Goal: Complete application form

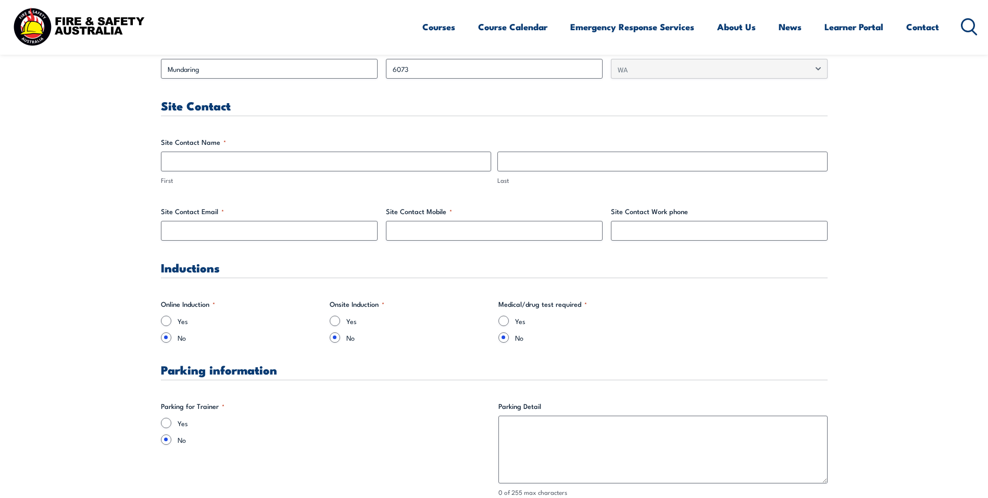
scroll to position [521, 0]
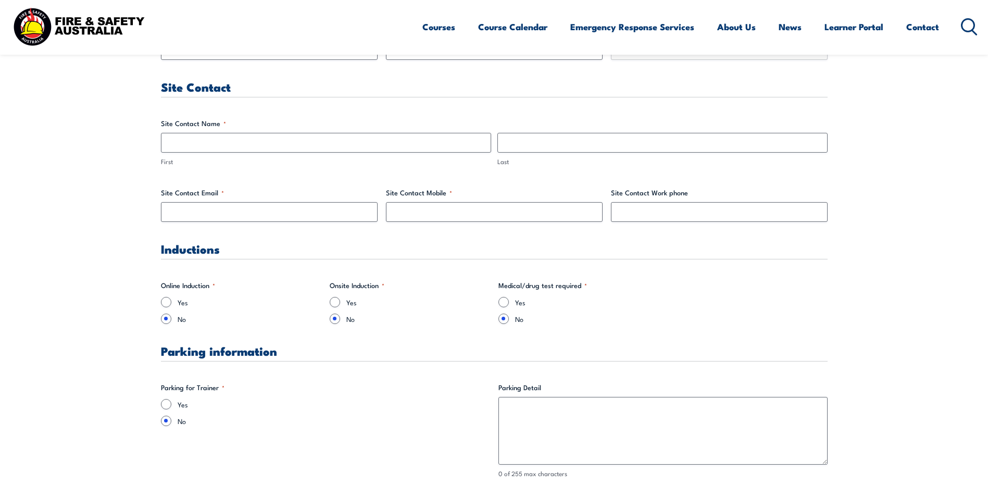
click at [167, 403] on input "Yes" at bounding box center [166, 404] width 10 height 10
radio input "true"
click at [341, 419] on label "No" at bounding box center [334, 420] width 312 height 10
click at [171, 419] on input "No" at bounding box center [166, 420] width 10 height 10
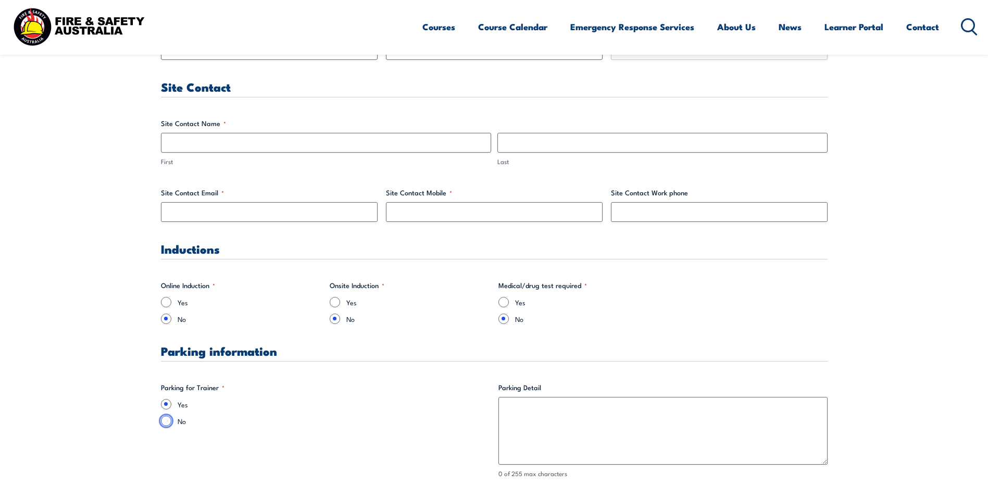
radio input "true"
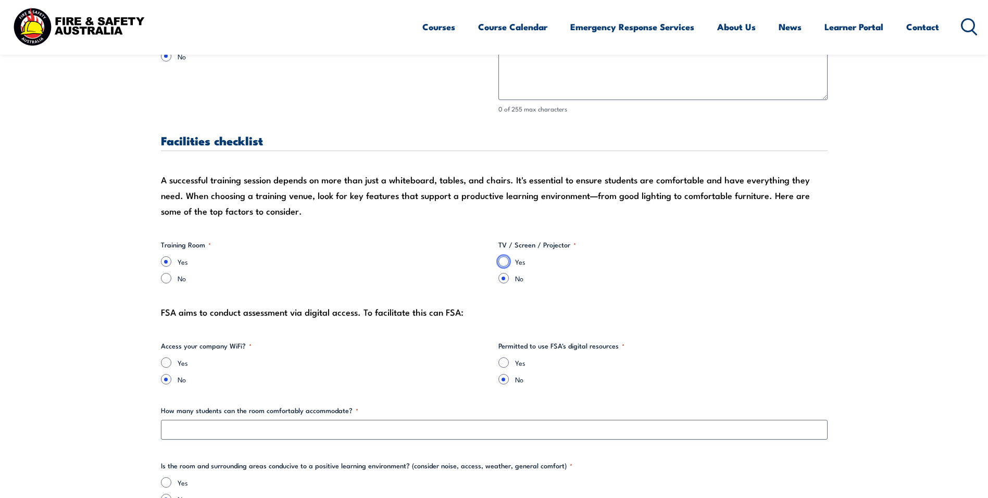
click at [501, 259] on input "Yes" at bounding box center [503, 261] width 10 height 10
radio input "true"
click at [502, 361] on input "Yes" at bounding box center [503, 362] width 10 height 10
radio input "true"
click at [168, 363] on input "Yes" at bounding box center [166, 362] width 10 height 10
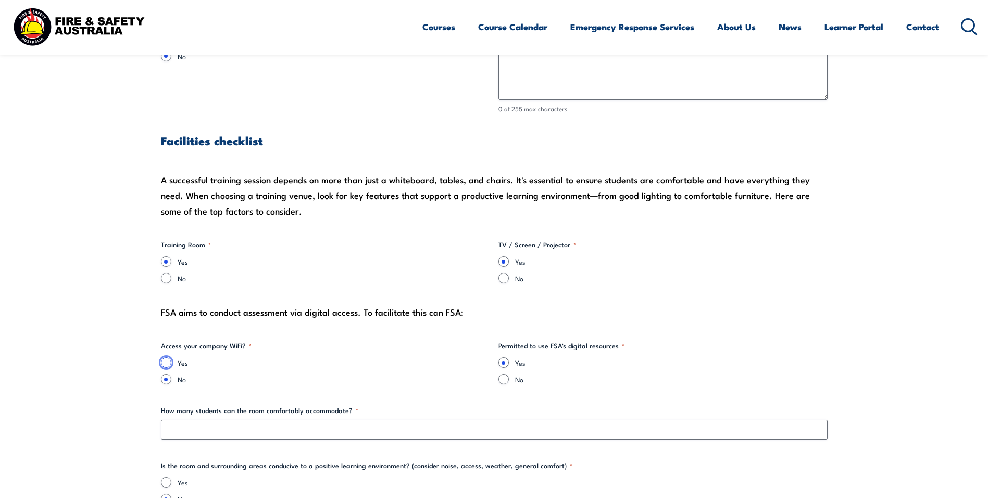
radio input "true"
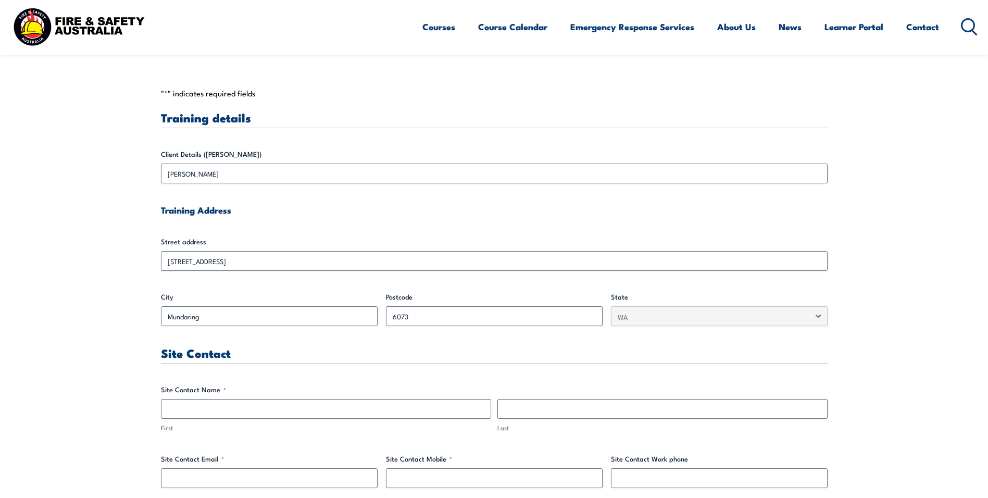
scroll to position [260, 0]
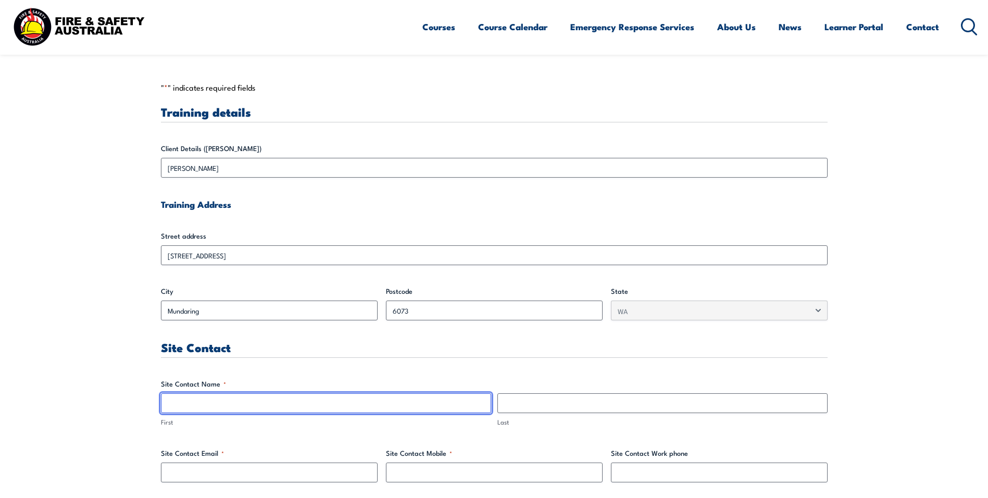
click at [231, 409] on input "First" at bounding box center [326, 403] width 330 height 20
click at [230, 412] on input "First" at bounding box center [326, 403] width 330 height 20
click at [239, 404] on input "First" at bounding box center [326, 403] width 330 height 20
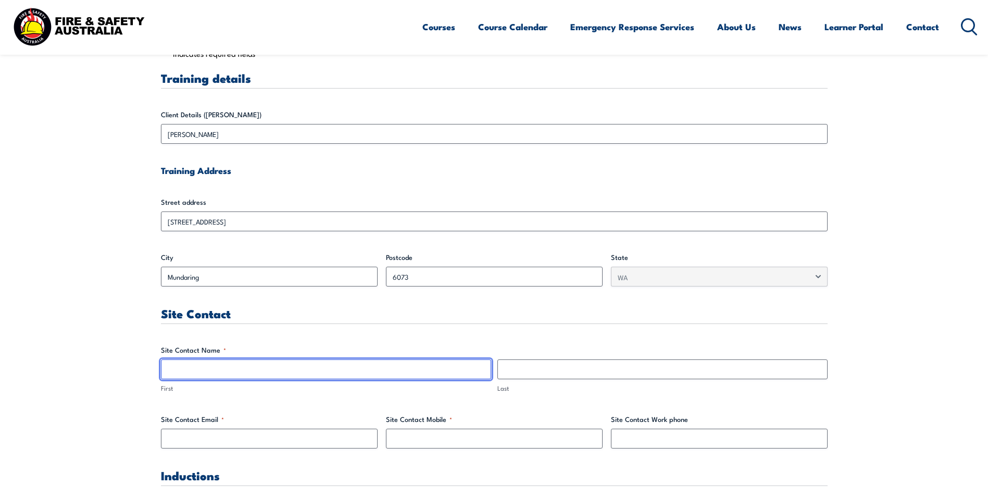
scroll to position [312, 0]
